Goal: Information Seeking & Learning: Learn about a topic

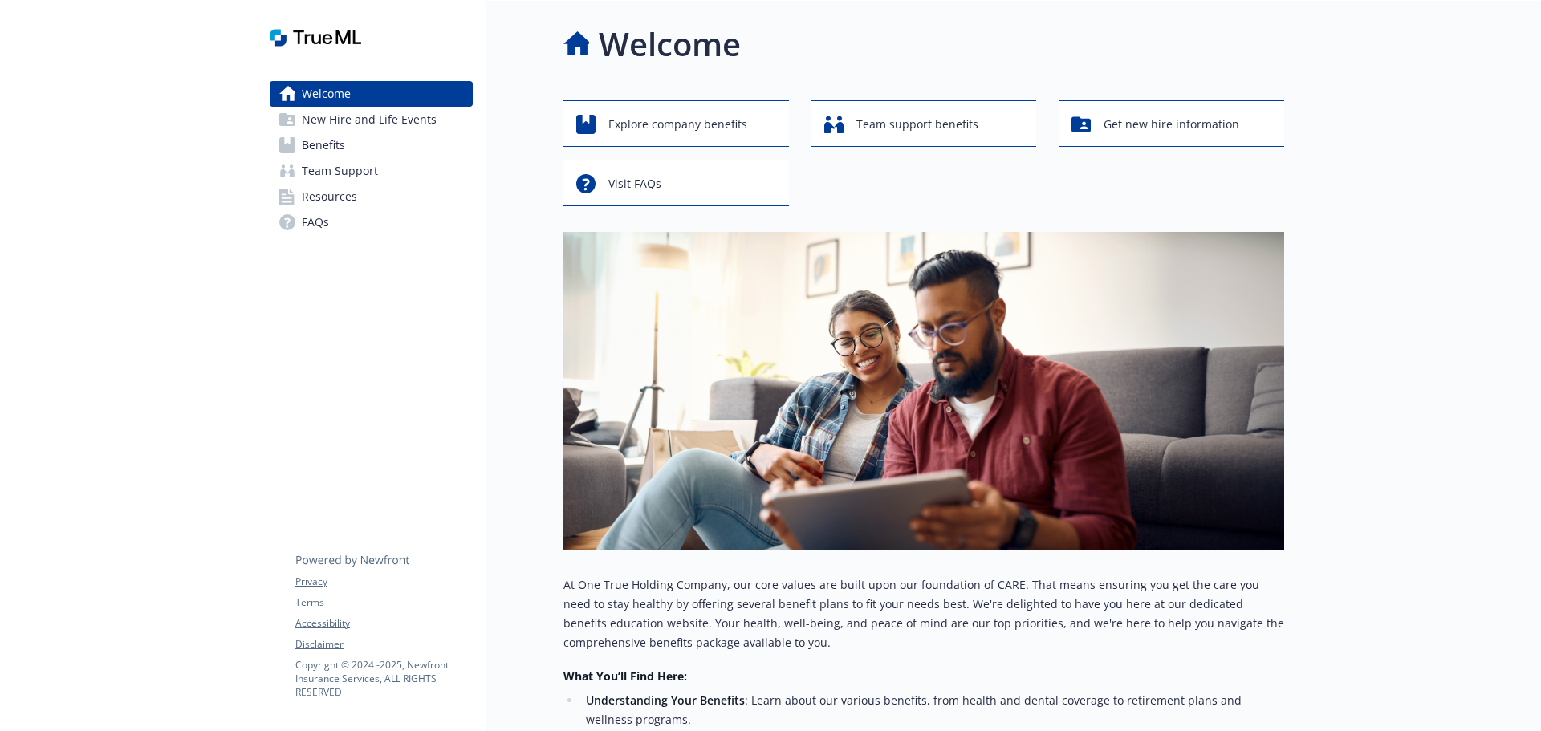
click at [336, 149] on span "Benefits" at bounding box center [323, 145] width 43 height 26
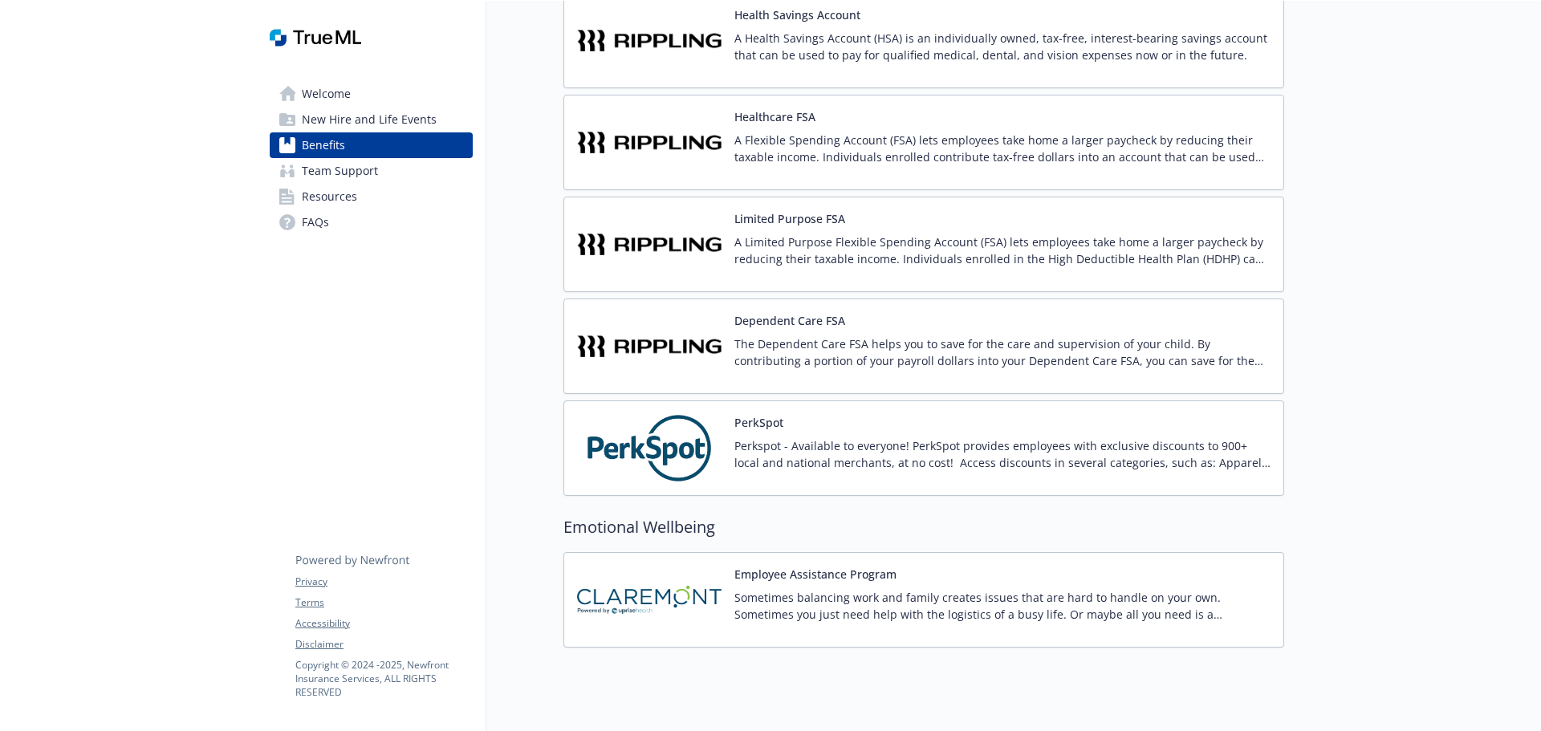
scroll to position [2363, 0]
